Goal: Task Accomplishment & Management: Manage account settings

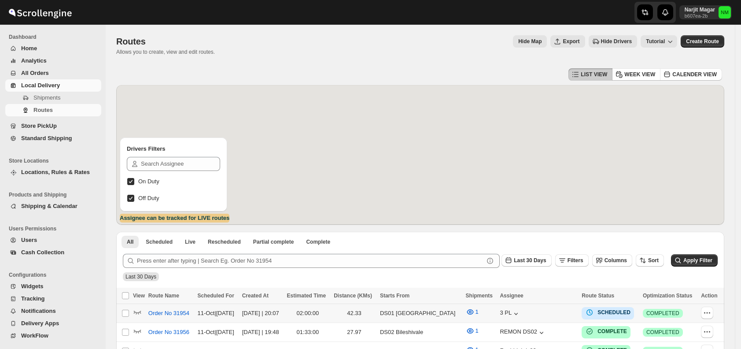
scroll to position [184, 0]
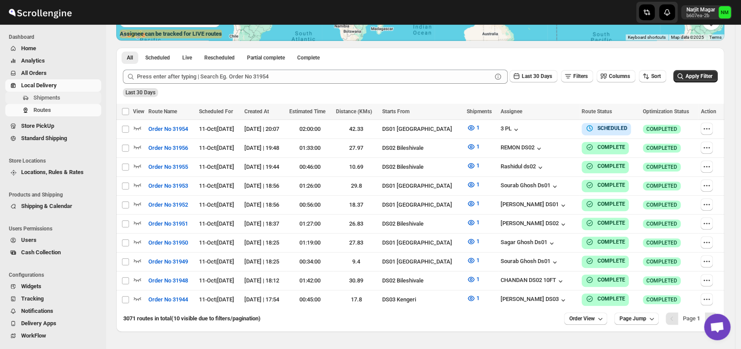
click at [39, 96] on span "Shipments" at bounding box center [46, 97] width 27 height 7
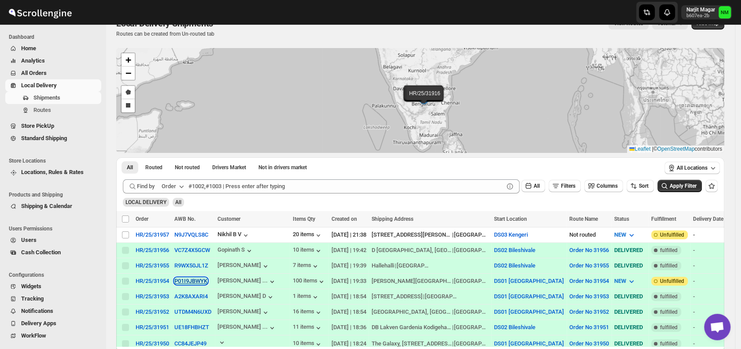
click at [176, 277] on button "P01I9JBWYK" at bounding box center [190, 280] width 33 height 7
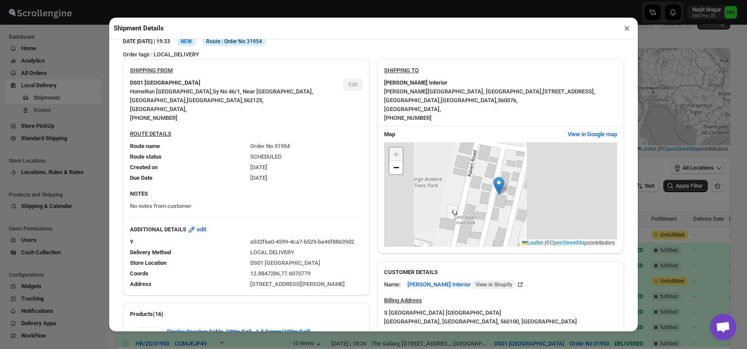
scroll to position [430, 0]
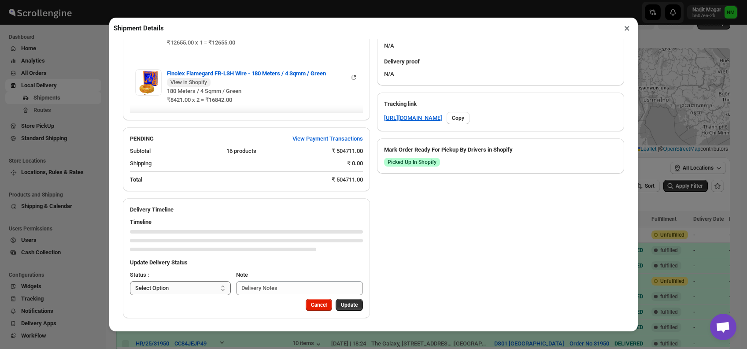
click at [197, 287] on select "Select Option PICKED UP OUT FOR DELIVERY RESCHEDULE DELIVERED CANCELLED" at bounding box center [180, 288] width 101 height 14
select select "PICKED_UP"
click at [130, 281] on select "Select Option PICKED UP OUT FOR DELIVERY RESCHEDULE DELIVERED CANCELLED" at bounding box center [180, 288] width 101 height 14
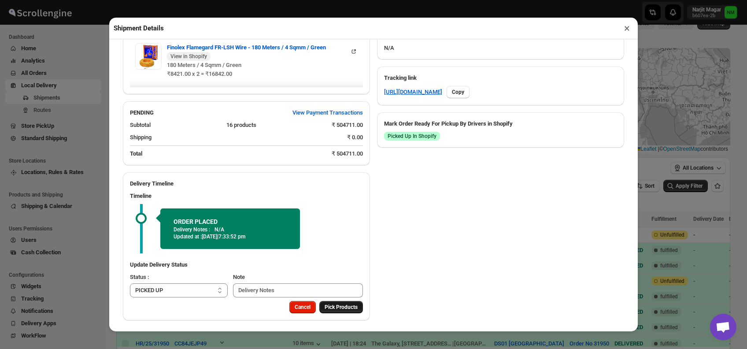
click at [328, 307] on div "Delivery Timeline Timeline ORDER PLACED Delivery Notes : N/A Updated at : [DATE…" at bounding box center [246, 246] width 247 height 148
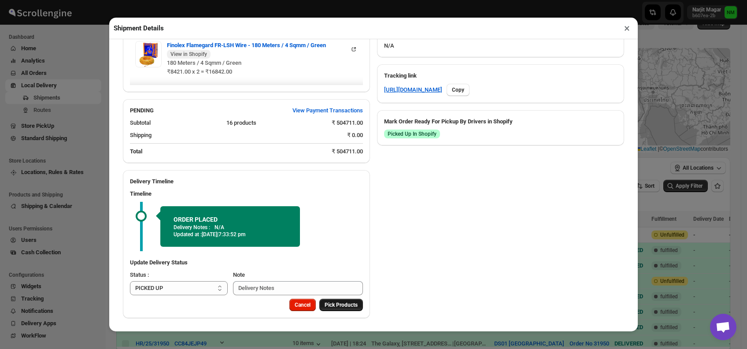
click at [341, 306] on span "Pick Products" at bounding box center [340, 304] width 33 height 7
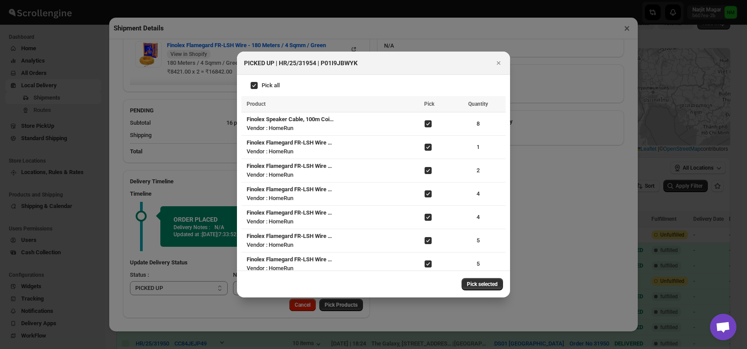
click at [478, 287] on span "Pick selected" at bounding box center [482, 283] width 31 height 7
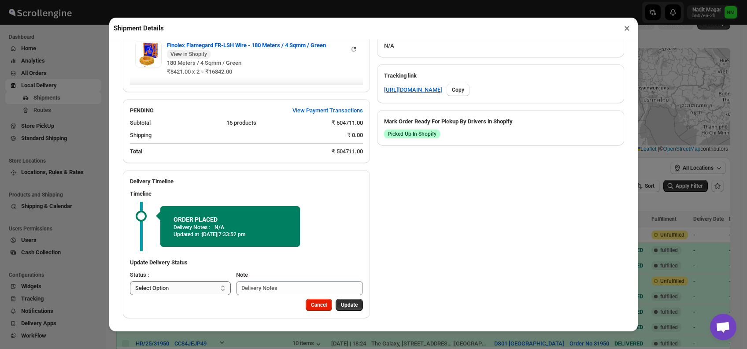
click at [193, 292] on select "Select Option PICKED UP OUT FOR DELIVERY RESCHEDULE DELIVERED CANCELLED" at bounding box center [180, 288] width 101 height 14
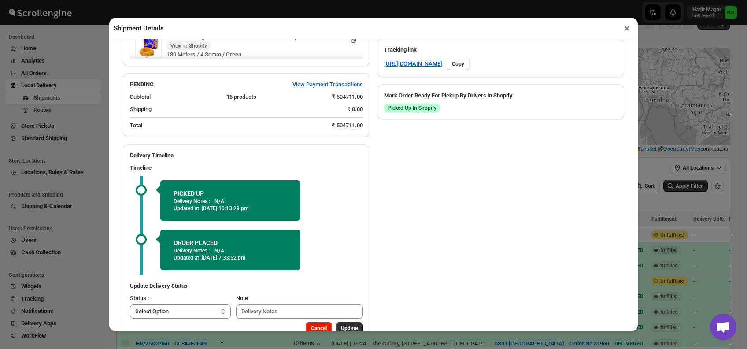
click at [362, 137] on div "Subtotal 16 products ₹ 504711.00 Shipping ₹ 0.00 Total ₹ 504711.00" at bounding box center [246, 113] width 247 height 48
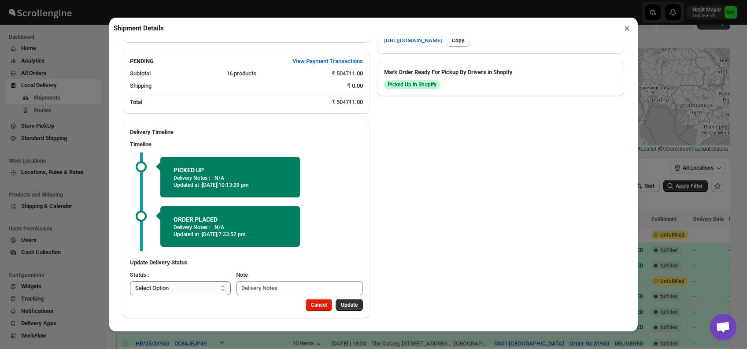
click at [203, 289] on select "Select Option PICKED UP OUT FOR DELIVERY RESCHEDULE DELIVERED CANCELLED" at bounding box center [180, 288] width 101 height 14
select select "OUT_FOR_DELIVERY"
click at [130, 281] on select "Select Option PICKED UP OUT FOR DELIVERY RESCHEDULE DELIVERED CANCELLED" at bounding box center [180, 288] width 101 height 14
click at [342, 305] on span "Update" at bounding box center [349, 304] width 17 height 7
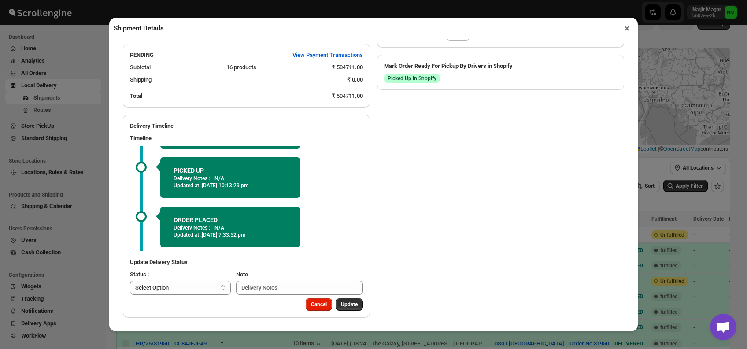
scroll to position [514, 0]
click at [201, 287] on select "Select Option PICKED UP OUT FOR DELIVERY RESCHEDULE DELIVERED CANCELLED" at bounding box center [180, 287] width 101 height 14
select select "DELIVERED"
click at [130, 280] on select "Select Option PICKED UP OUT FOR DELIVERY RESCHEDULE DELIVERED CANCELLED" at bounding box center [180, 287] width 101 height 14
click at [341, 304] on span "Update" at bounding box center [349, 304] width 17 height 7
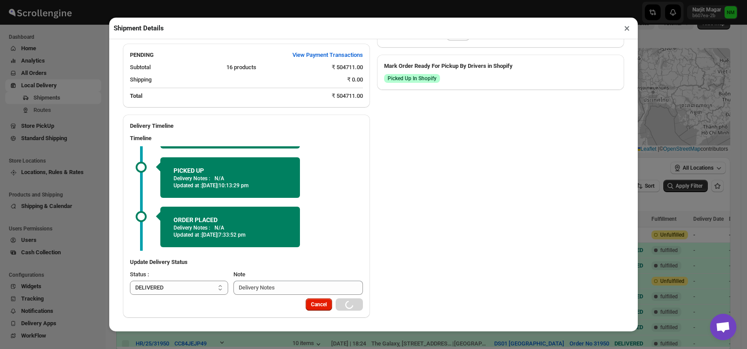
select select
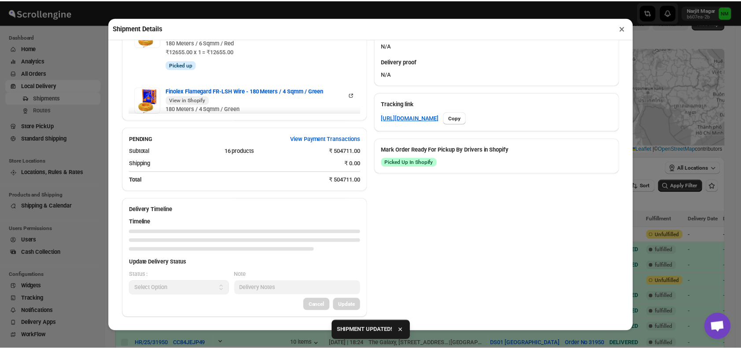
scroll to position [430, 0]
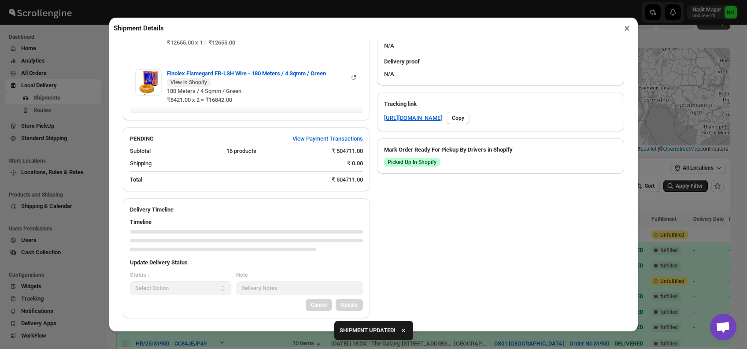
click at [630, 28] on button "×" at bounding box center [626, 28] width 13 height 12
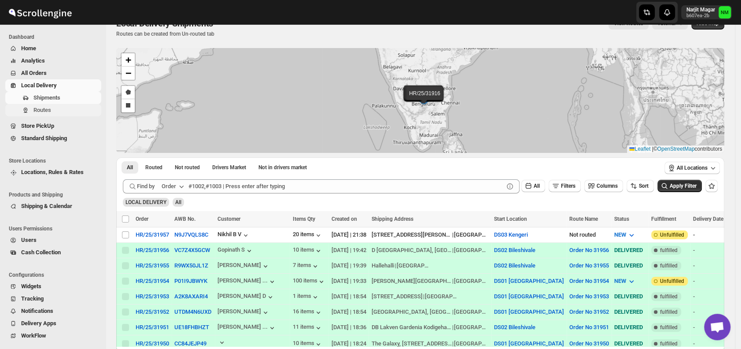
click at [52, 113] on span "Routes" at bounding box center [66, 110] width 66 height 9
